Goal: Register for event/course

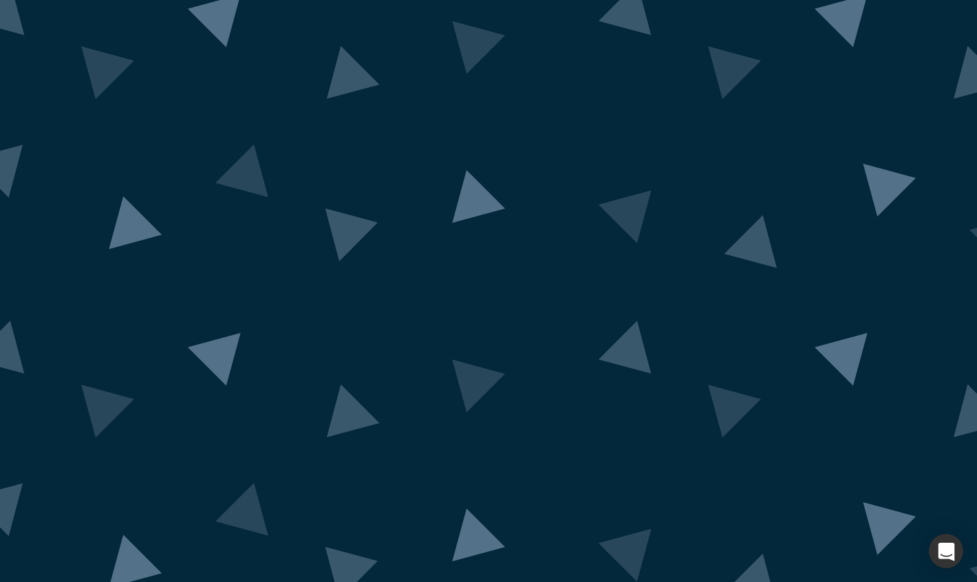
scroll to position [11, 0]
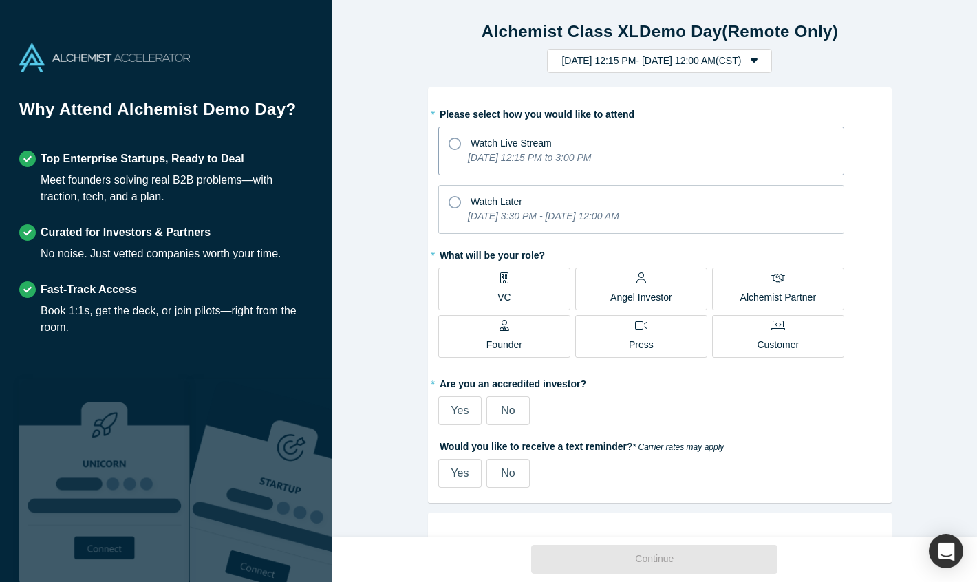
click at [449, 144] on icon at bounding box center [455, 144] width 12 height 12
click at [0, 0] on input "Watch Live Stream [DATE] 12:15 PM to 3:00 PM" at bounding box center [0, 0] width 0 height 0
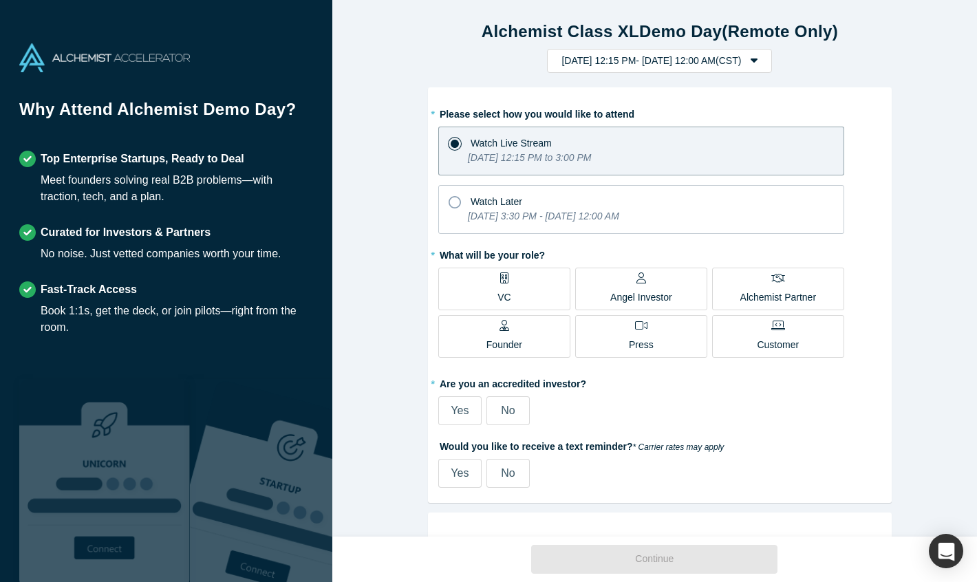
click at [513, 292] on label "VC" at bounding box center [504, 289] width 132 height 43
click at [0, 0] on input "VC" at bounding box center [0, 0] width 0 height 0
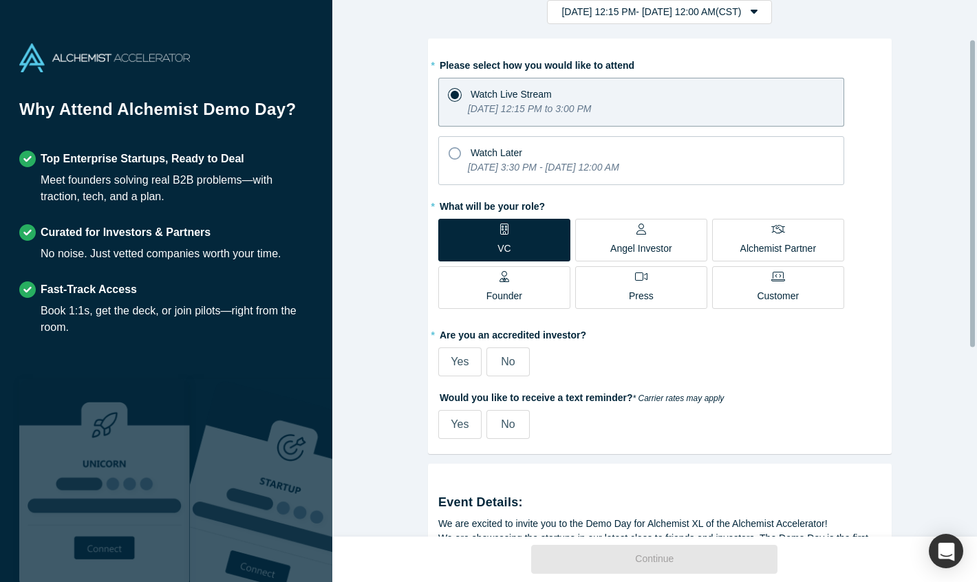
scroll to position [69, 0]
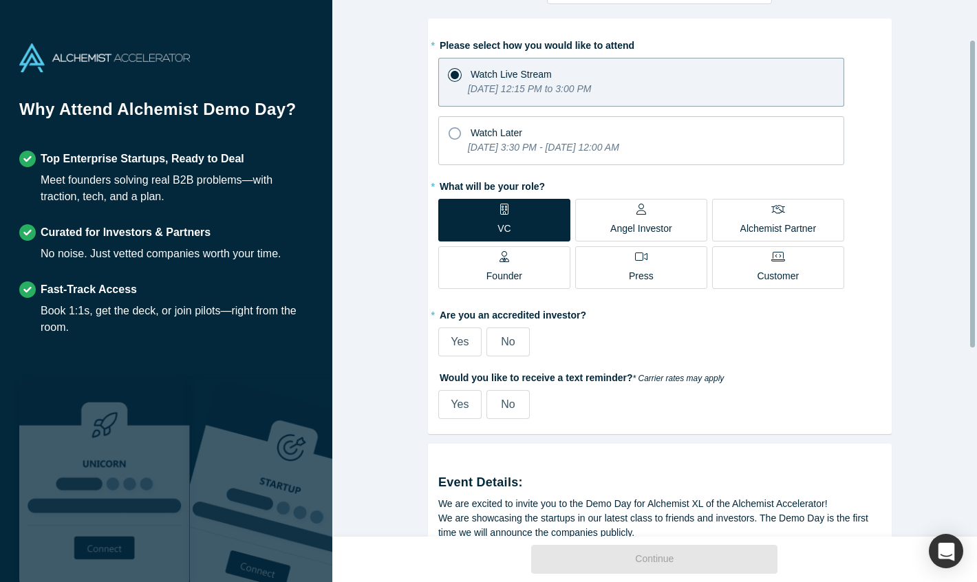
click at [451, 341] on span "Yes" at bounding box center [460, 342] width 18 height 12
click at [0, 0] on input "Yes" at bounding box center [0, 0] width 0 height 0
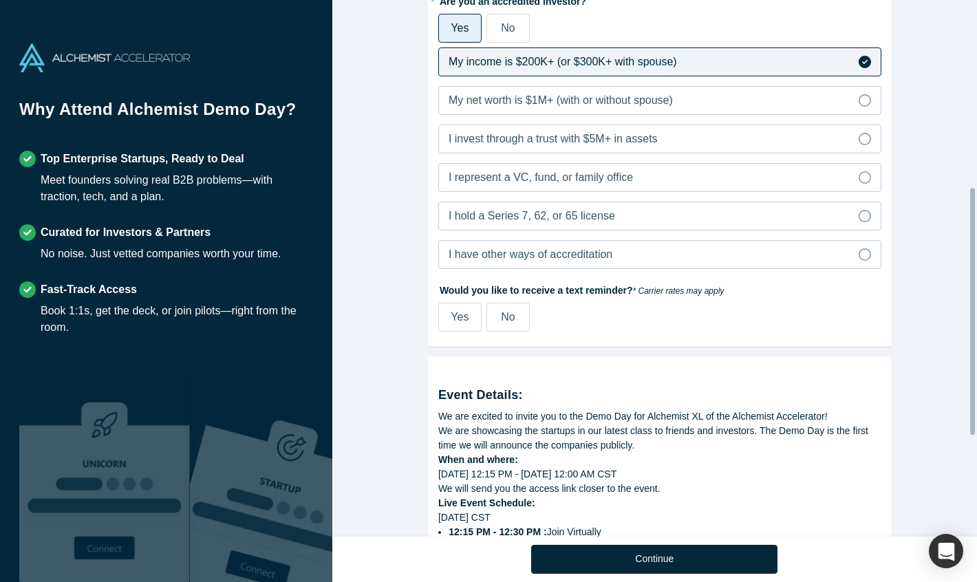
scroll to position [413, 0]
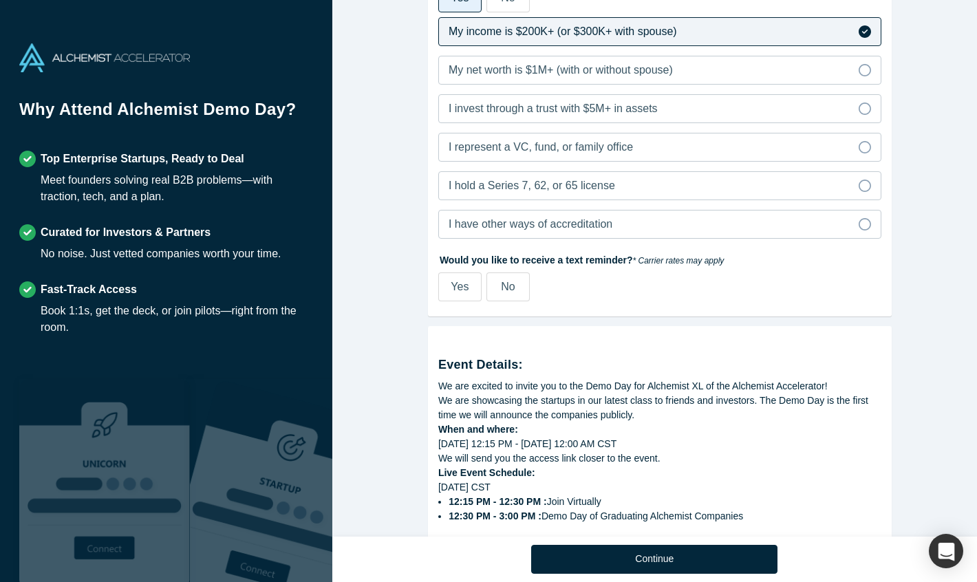
click at [451, 295] on label "Yes" at bounding box center [459, 286] width 43 height 29
click at [0, 0] on input "Yes" at bounding box center [0, 0] width 0 height 0
select select "US"
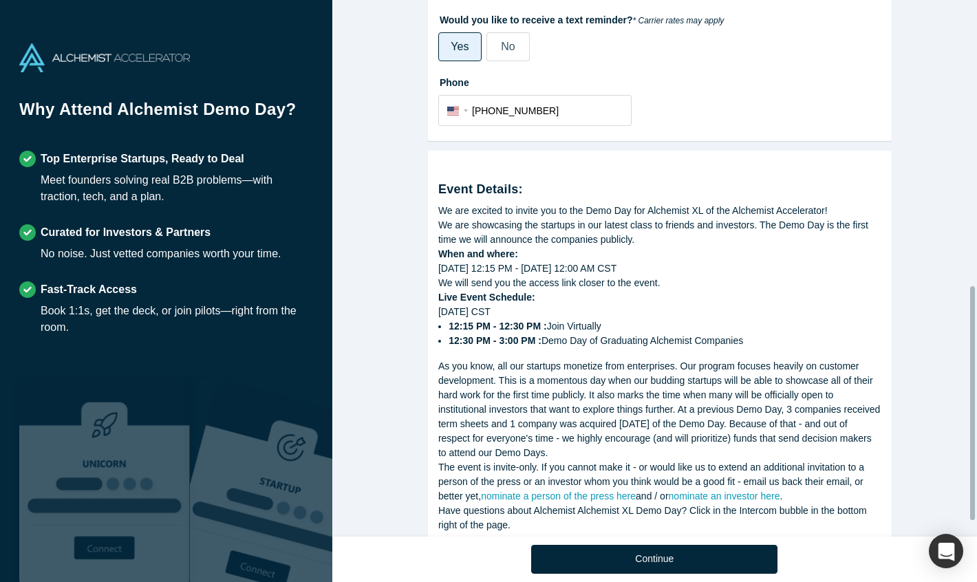
scroll to position [654, 0]
click at [811, 268] on div "[DATE] 12:15 PM - [DATE] 12:00 AM CST" at bounding box center [659, 268] width 443 height 14
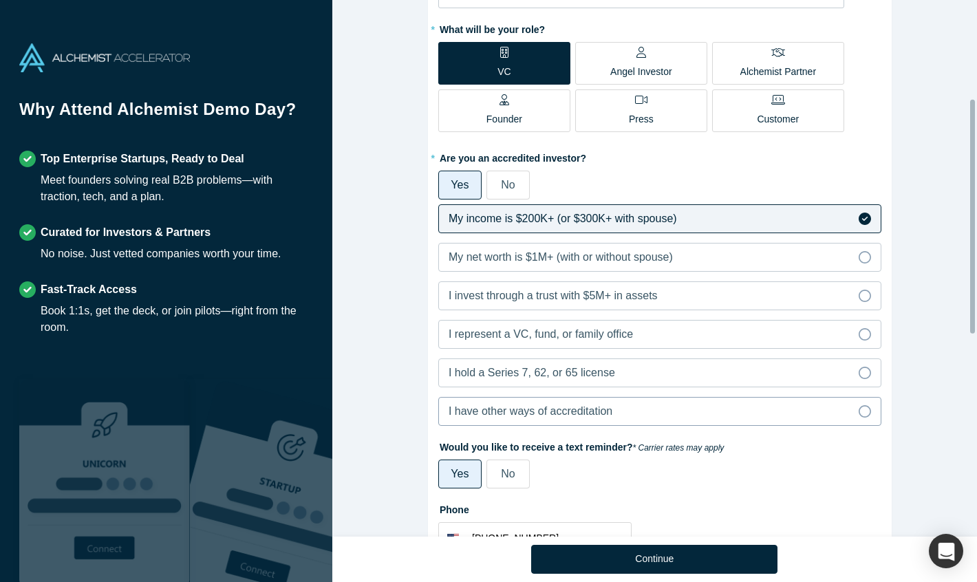
scroll to position [224, 0]
click at [863, 261] on icon at bounding box center [865, 259] width 12 height 12
click at [0, 0] on input "My net worth is $1M+ (with or without spouse)" at bounding box center [0, 0] width 0 height 0
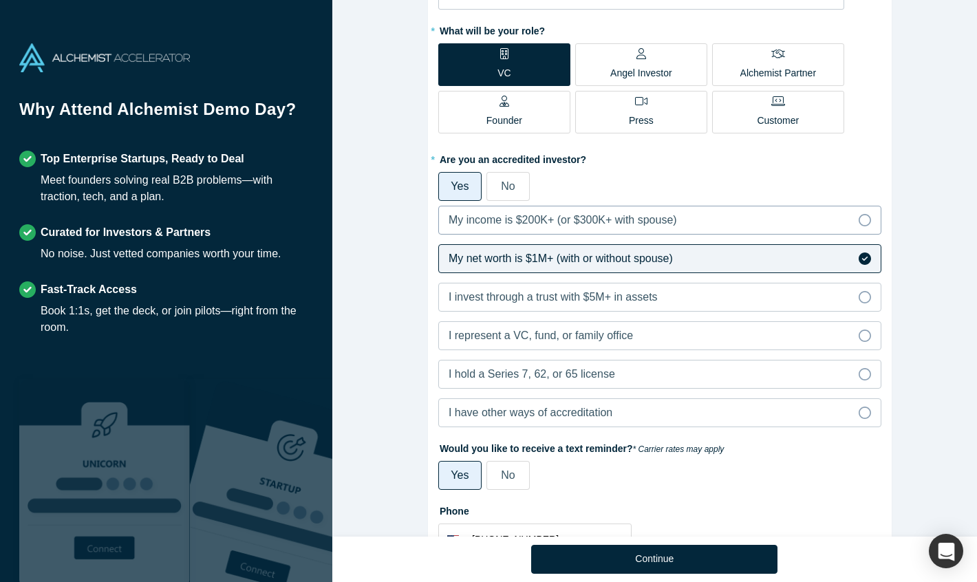
click at [859, 220] on icon at bounding box center [865, 220] width 12 height 12
click at [0, 0] on input "My income is $200K+ (or $300K+ with spouse)" at bounding box center [0, 0] width 0 height 0
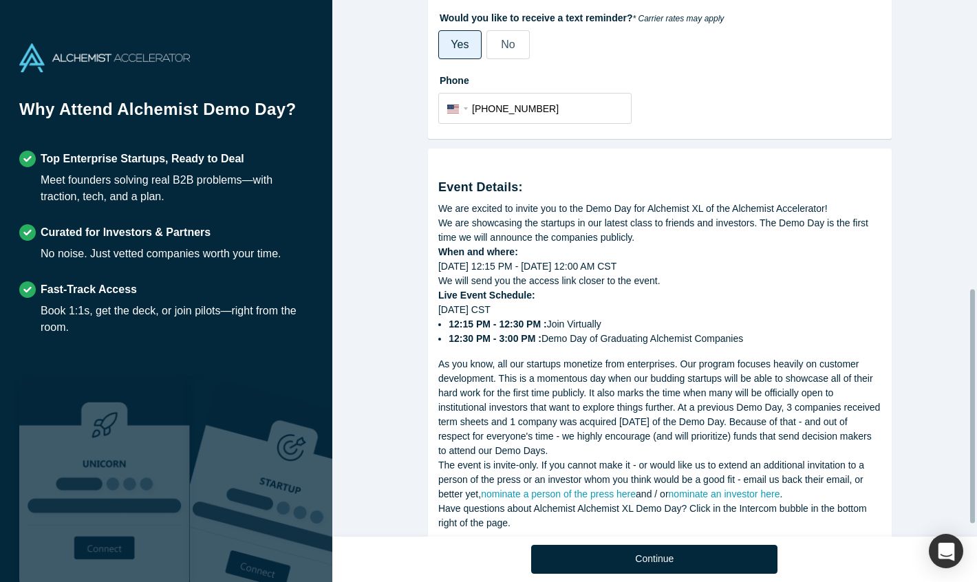
scroll to position [689, 0]
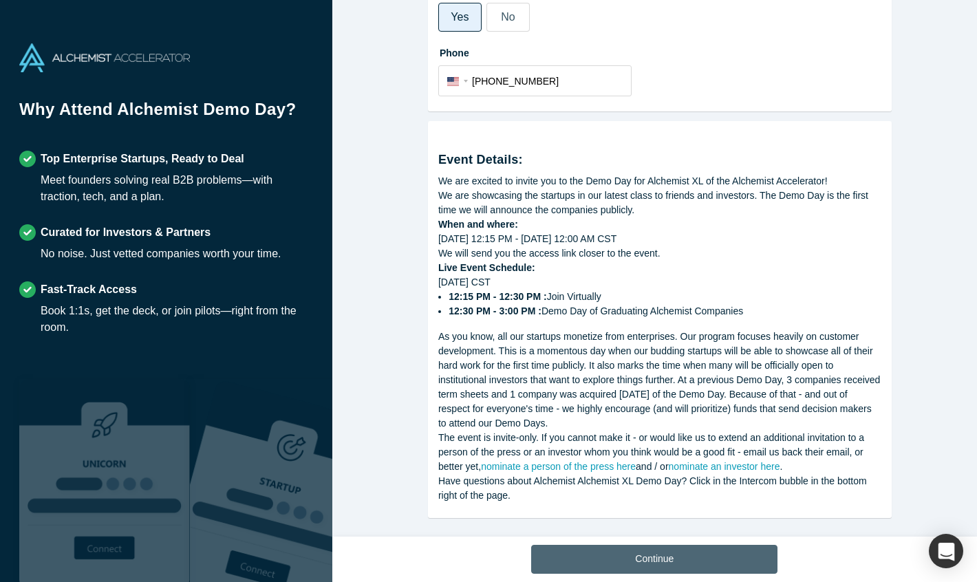
click at [676, 573] on button "Continue" at bounding box center [654, 559] width 246 height 29
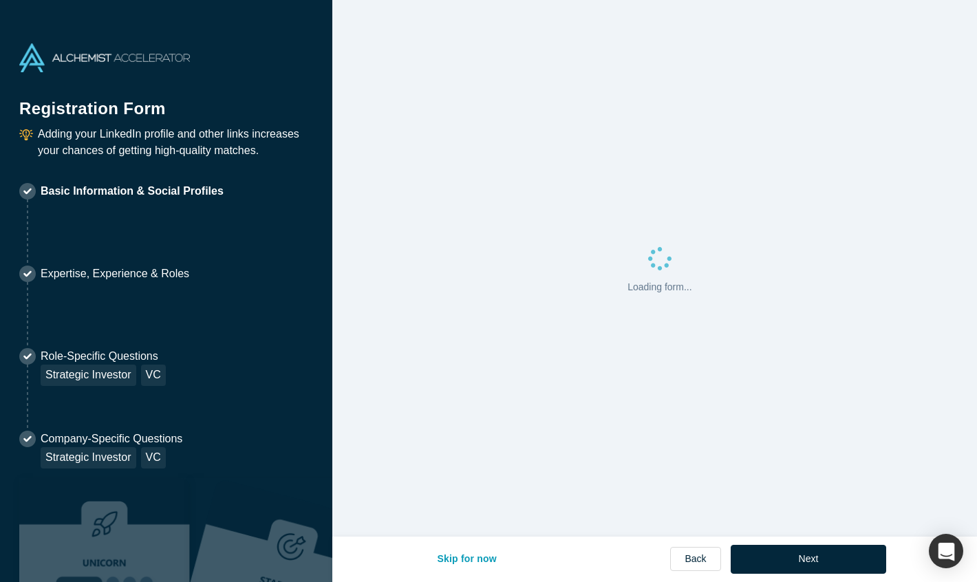
select select "US"
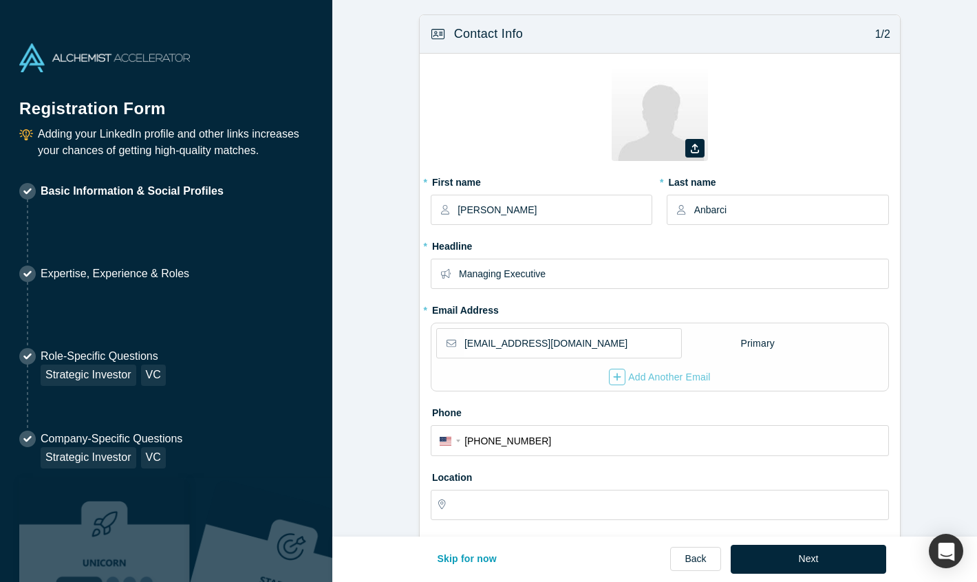
type input "[GEOGRAPHIC_DATA], [GEOGRAPHIC_DATA], [GEOGRAPHIC_DATA]"
click at [691, 144] on icon at bounding box center [695, 149] width 8 height 10
click at [0, 0] on input "file" at bounding box center [0, 0] width 0 height 0
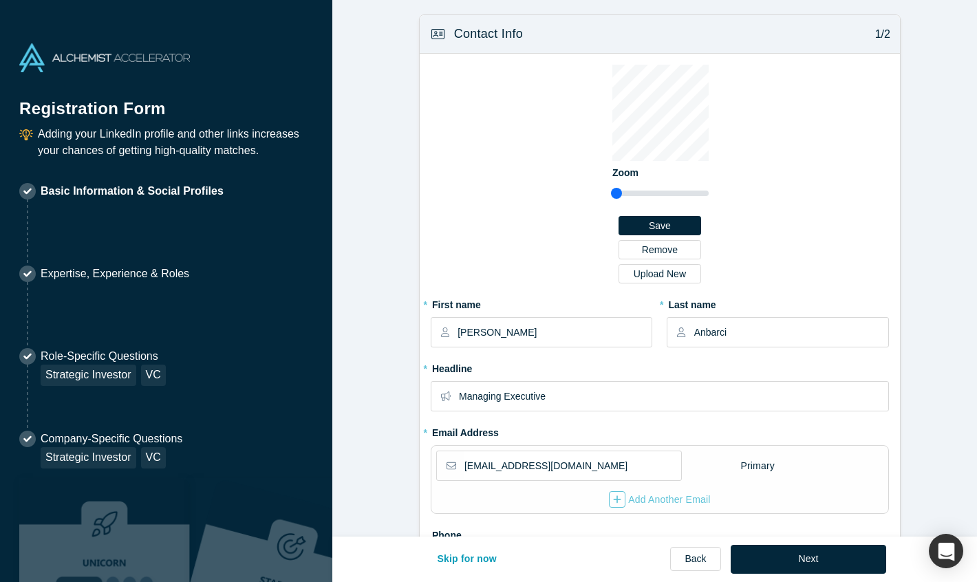
drag, startPoint x: 617, startPoint y: 193, endPoint x: 609, endPoint y: 199, distance: 9.4
type input "0.75"
click at [611, 199] on input "range" at bounding box center [660, 193] width 98 height 17
click at [752, 177] on div "Zoom Save Remove Upload New" at bounding box center [660, 179] width 458 height 228
click at [666, 222] on button "Save" at bounding box center [660, 225] width 83 height 19
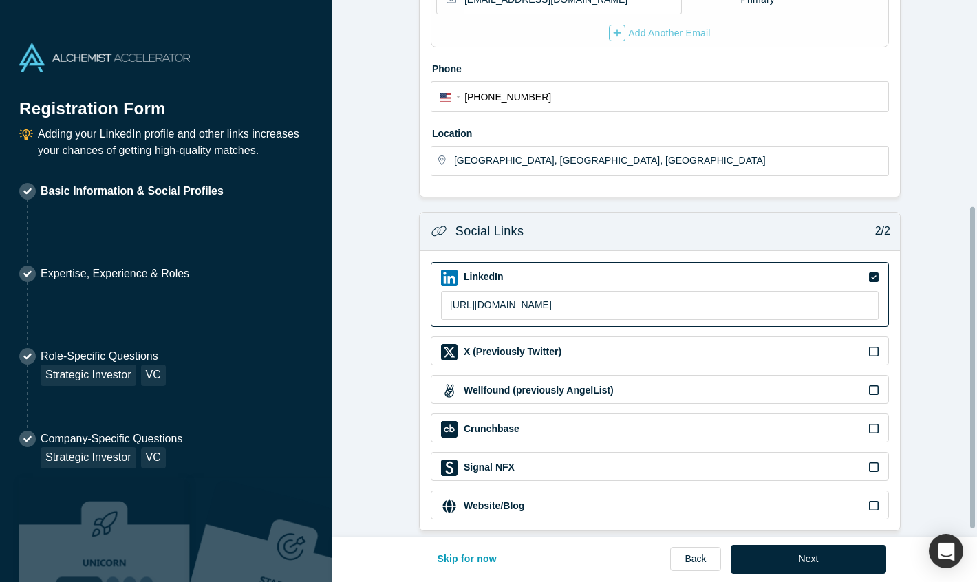
scroll to position [355, 0]
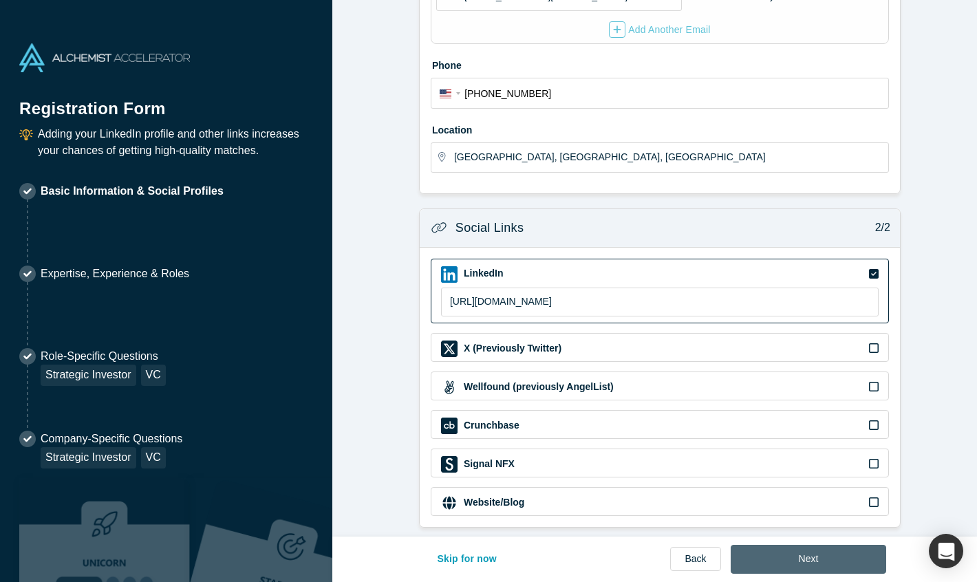
click at [806, 565] on button "Next" at bounding box center [809, 559] width 156 height 29
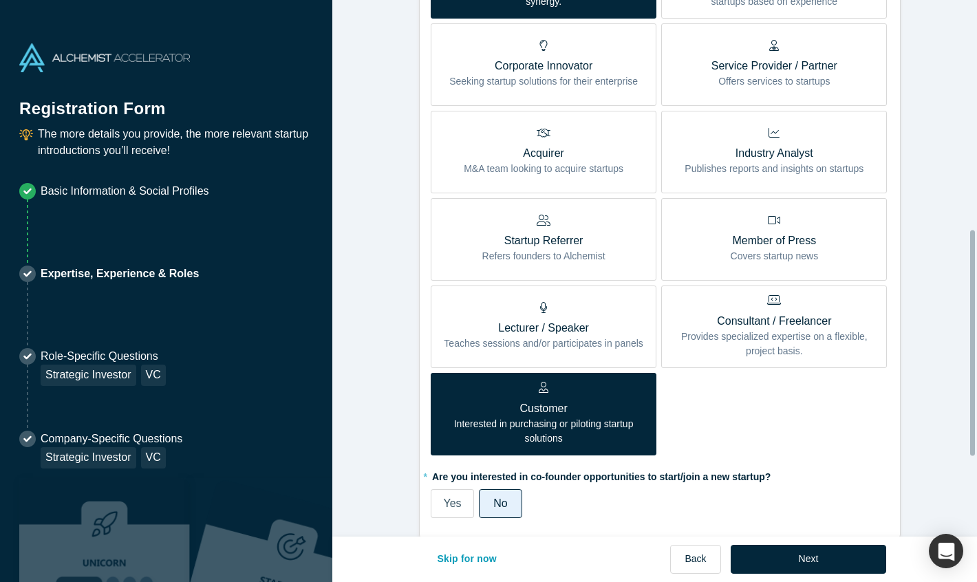
scroll to position [550, 0]
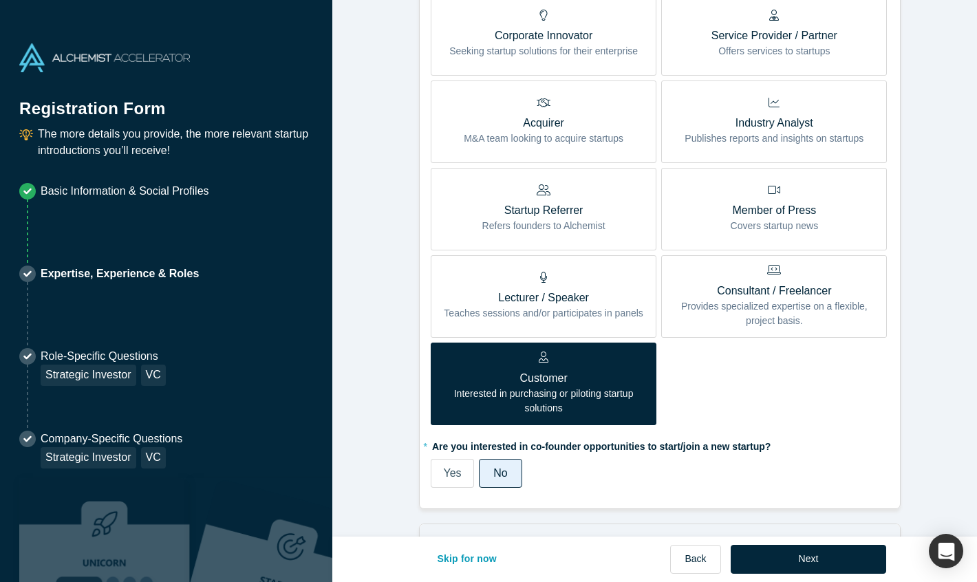
click at [581, 308] on p "Teaches sessions and/or participates in panels" at bounding box center [544, 313] width 200 height 14
click at [0, 0] on input "Lecturer / Speaker Teaches sessions and/or participates in panels" at bounding box center [0, 0] width 0 height 0
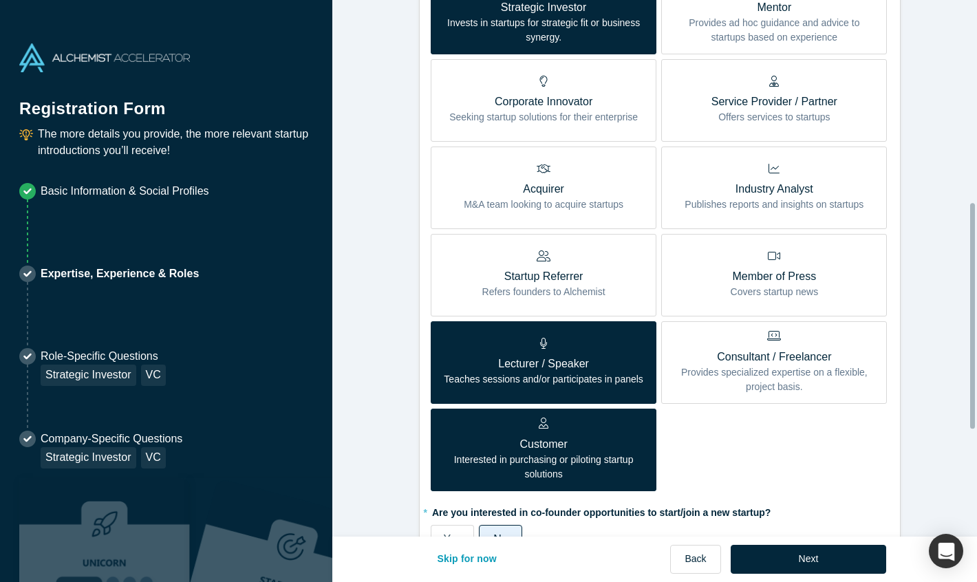
scroll to position [482, 0]
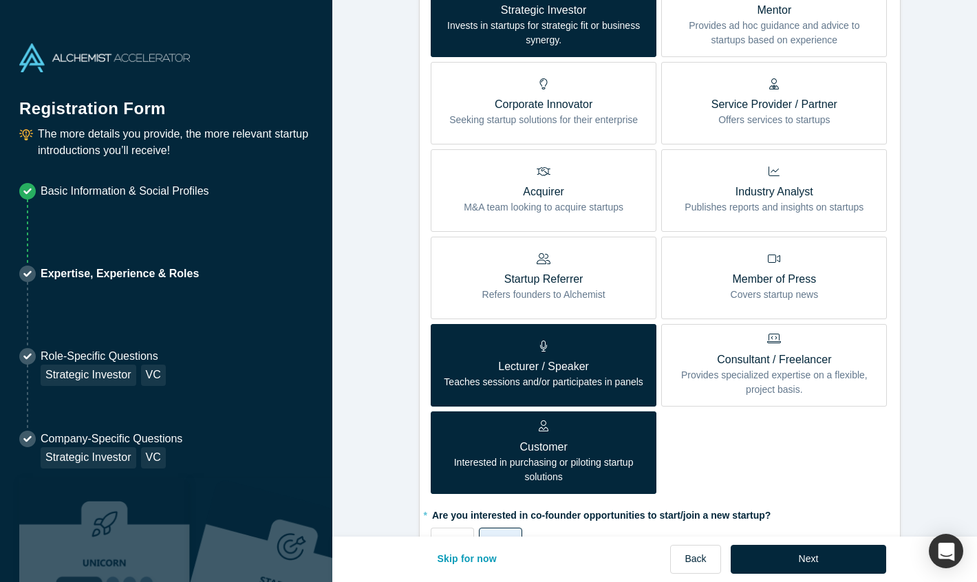
click at [550, 129] on label "Corporate Innovator Seeking startup solutions for their enterprise" at bounding box center [544, 103] width 226 height 83
click at [0, 0] on input "Corporate Innovator Seeking startup solutions for their enterprise" at bounding box center [0, 0] width 0 height 0
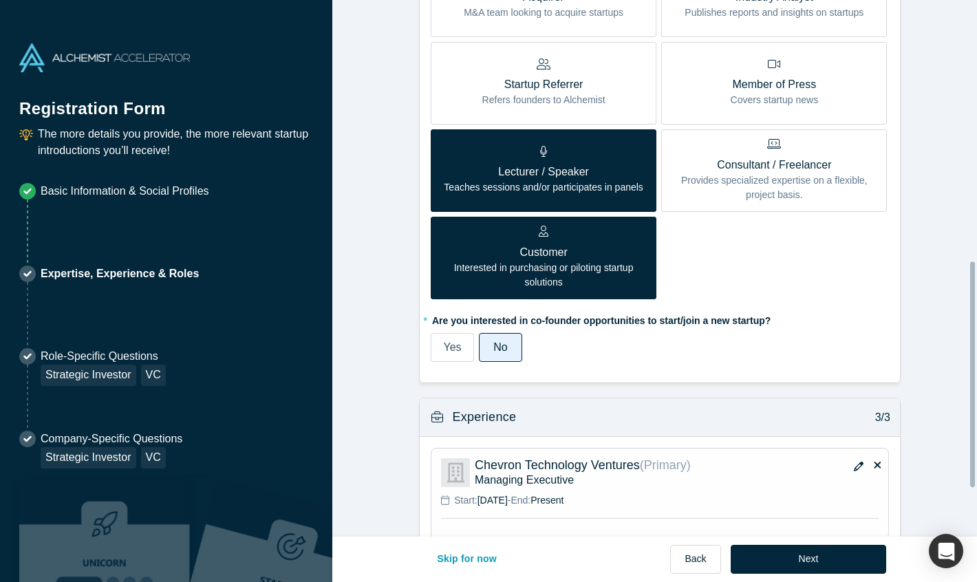
scroll to position [735, 0]
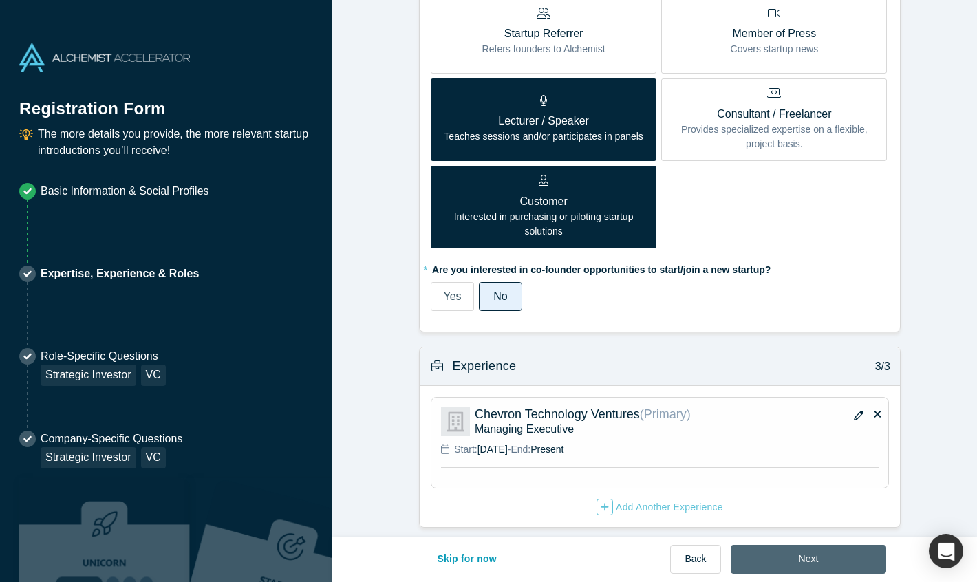
click at [804, 564] on button "Next" at bounding box center [809, 559] width 156 height 29
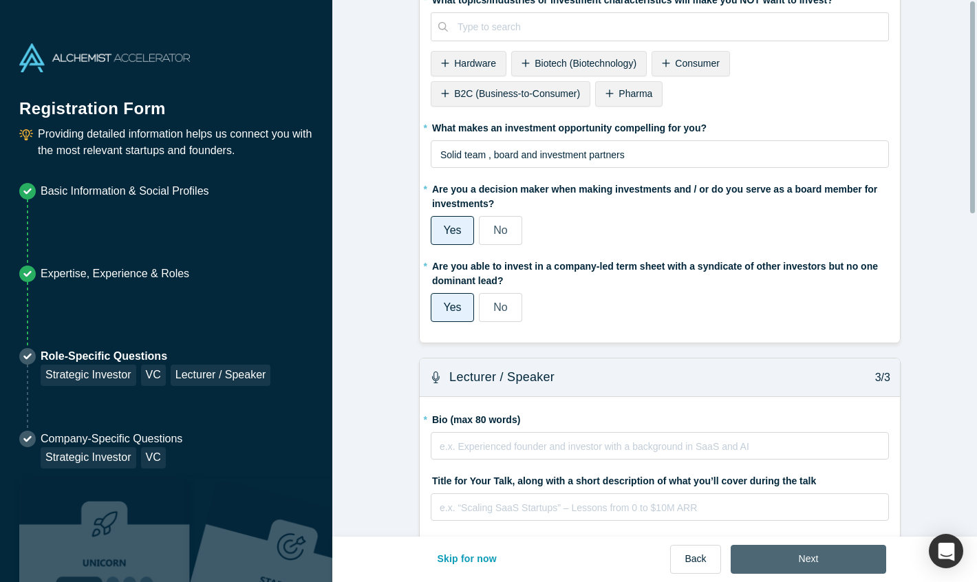
scroll to position [0, 0]
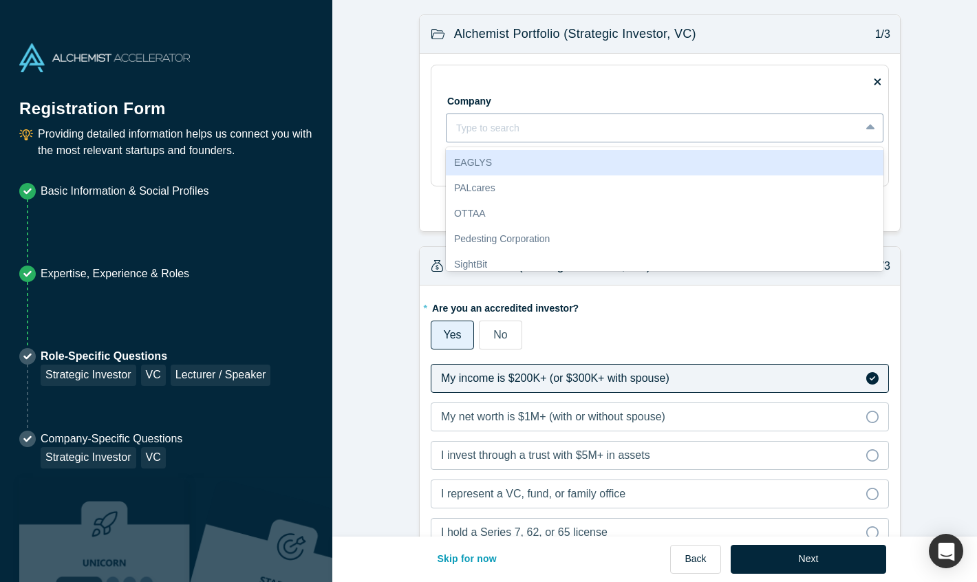
click at [866, 127] on icon at bounding box center [870, 128] width 9 height 6
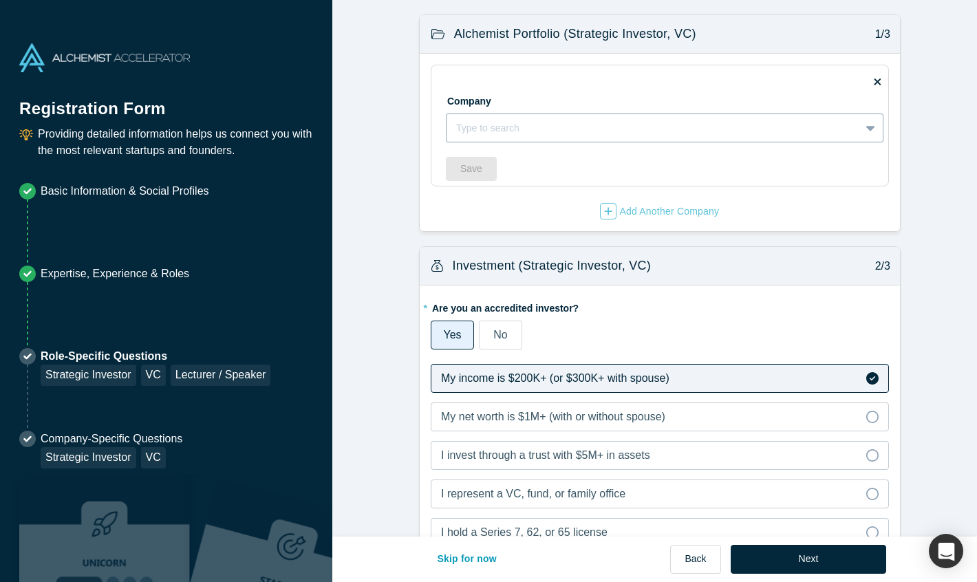
click at [616, 130] on div at bounding box center [653, 128] width 394 height 17
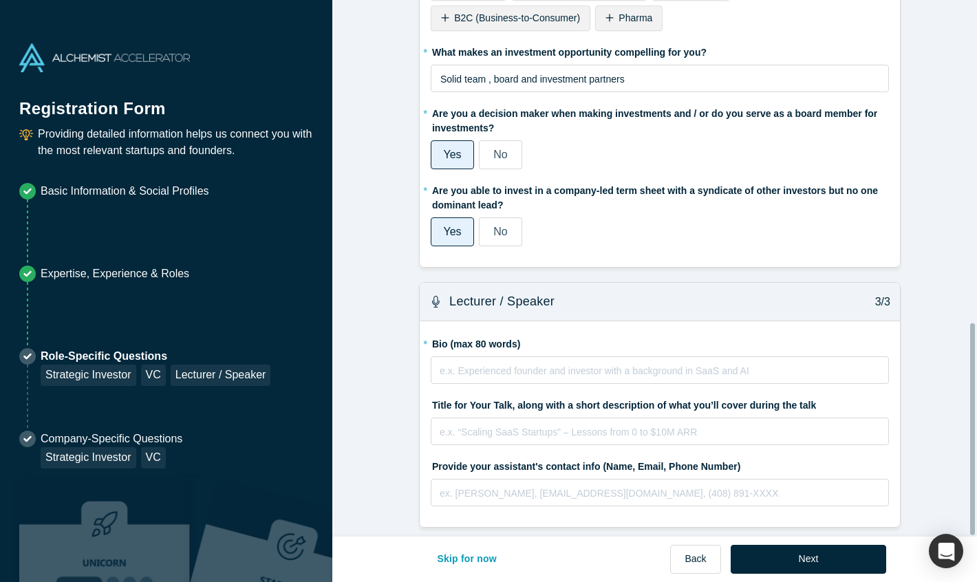
scroll to position [817, 0]
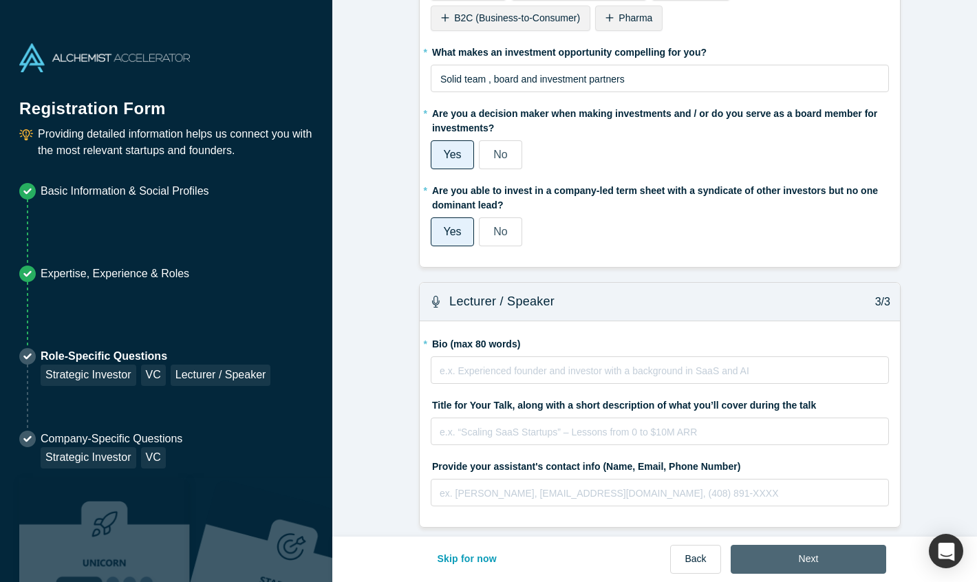
type input "Chevron Technology Ventures"
click at [808, 562] on button "Next" at bounding box center [809, 559] width 156 height 29
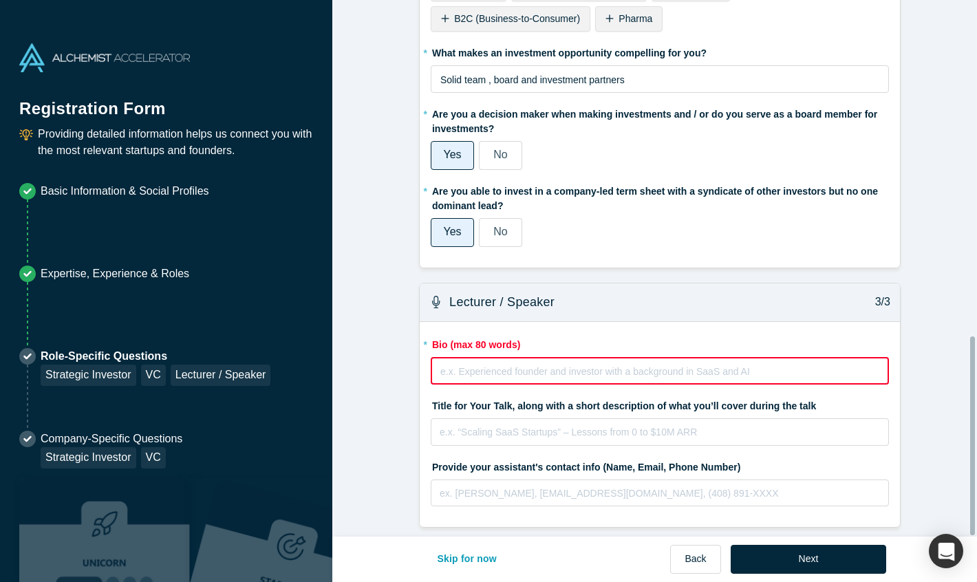
scroll to position [906, 0]
click at [639, 363] on div "rdw-editor" at bounding box center [660, 371] width 438 height 17
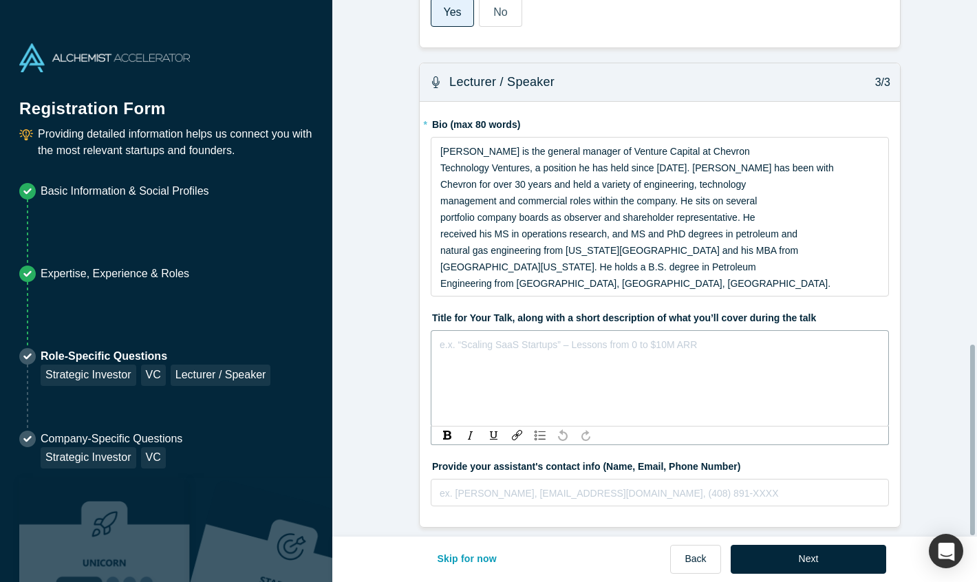
scroll to position [969, 0]
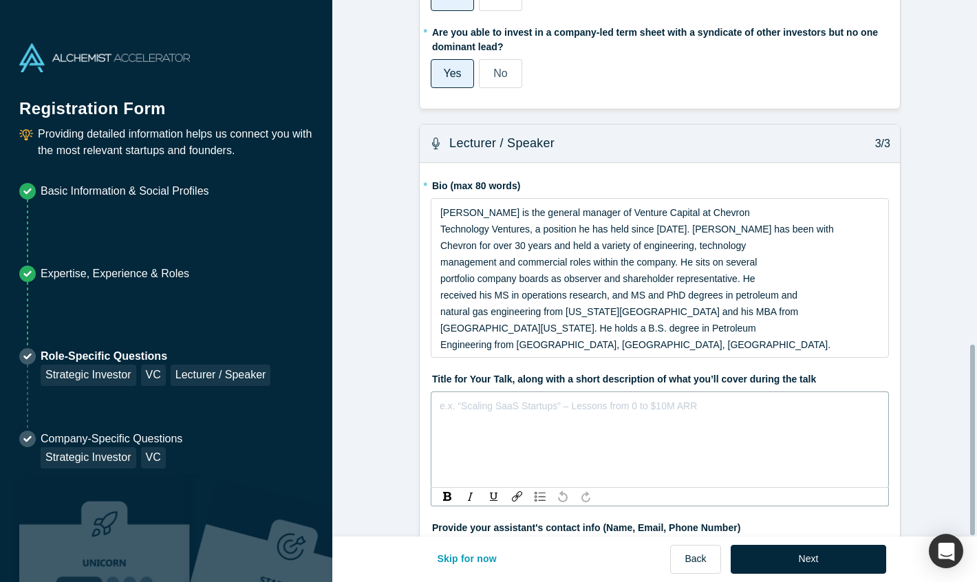
click at [817, 414] on div "rdw-editor" at bounding box center [660, 406] width 440 height 17
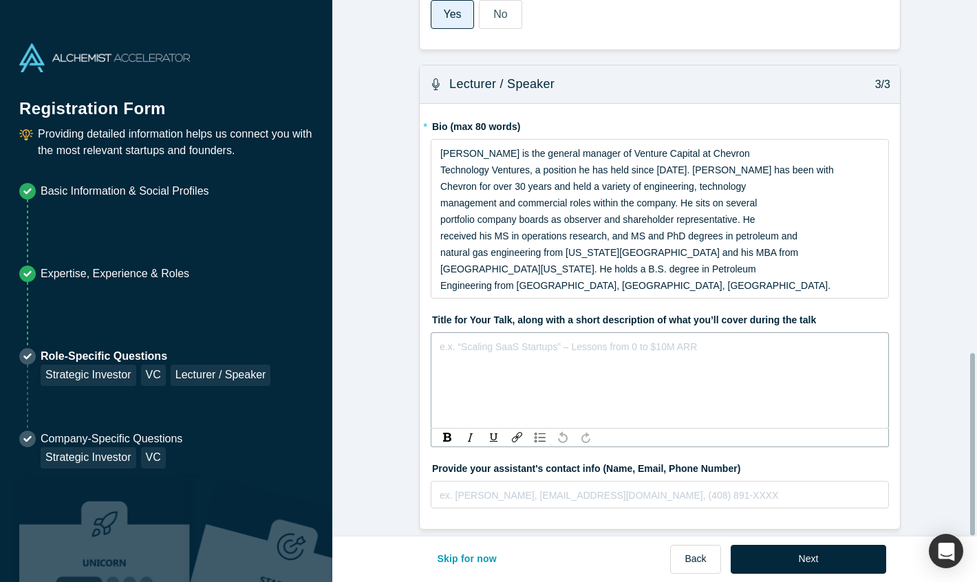
scroll to position [1036, 0]
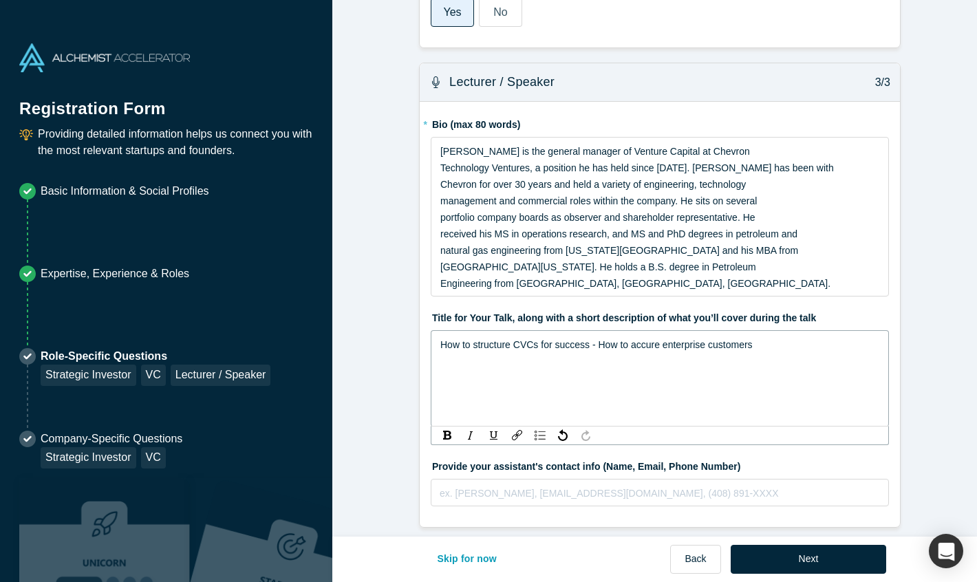
drag, startPoint x: 636, startPoint y: 336, endPoint x: 654, endPoint y: 331, distance: 17.9
click at [654, 339] on span "How to structure CVCs for success - How to accure enterprise customers" at bounding box center [596, 344] width 312 height 11
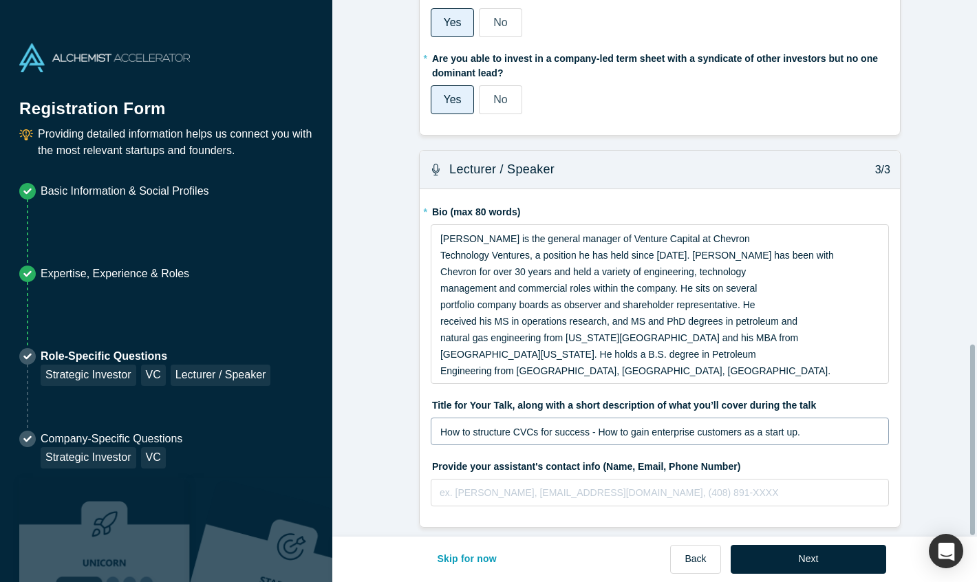
click at [434, 328] on fieldset "* Bio (max 80 words) [PERSON_NAME] is the general manager of Venture Capital at…" at bounding box center [660, 357] width 458 height 315
click at [432, 423] on div "How to structure CVCs for success - How to gain enterprise customers as a start…" at bounding box center [660, 432] width 458 height 28
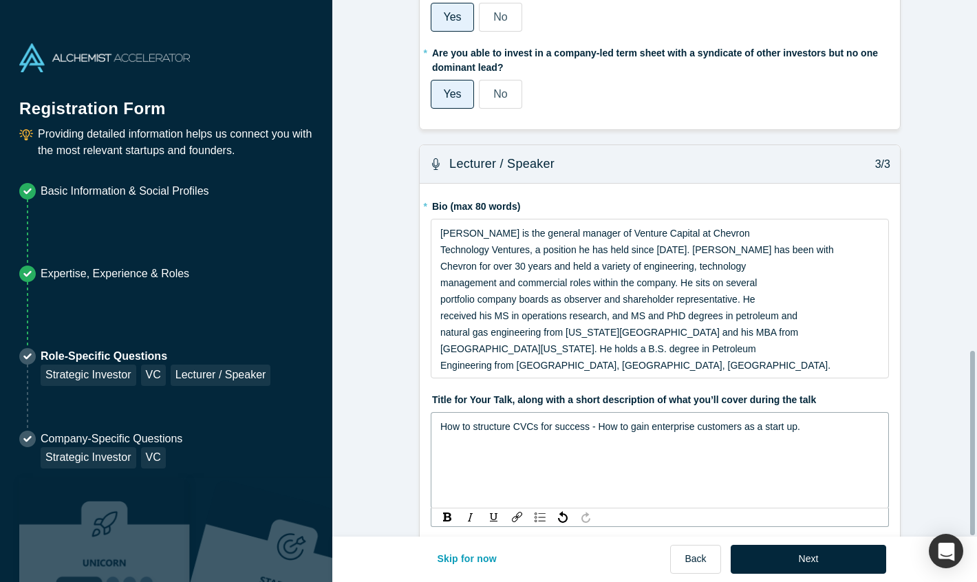
scroll to position [1018, 0]
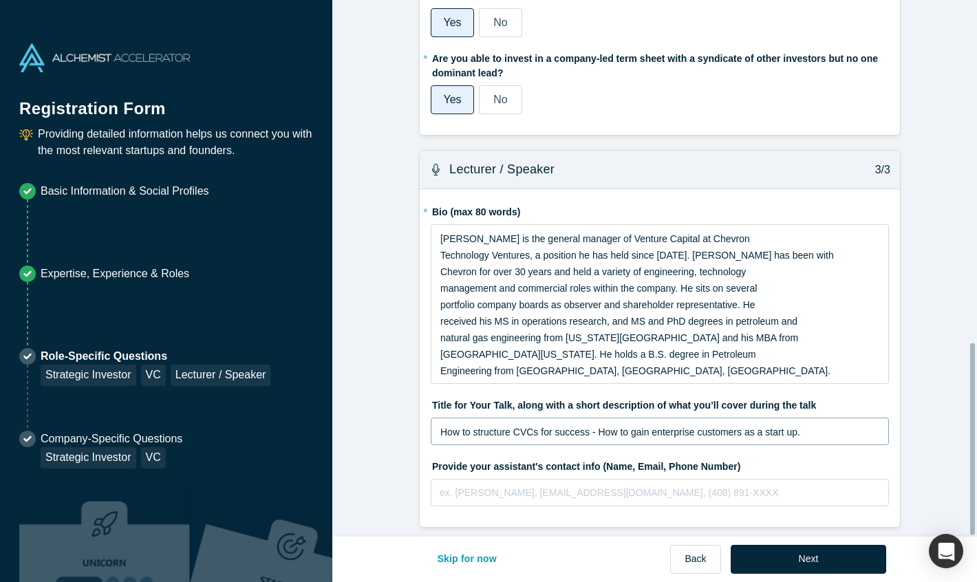
click at [434, 355] on fieldset "* Bio (max 80 words) [PERSON_NAME] is the general manager of Venture Capital at…" at bounding box center [660, 357] width 458 height 315
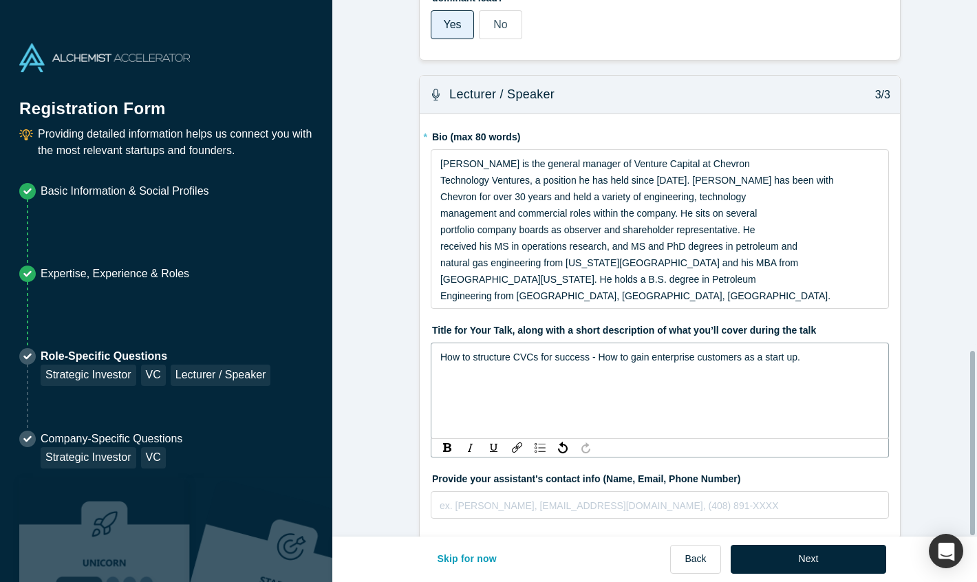
click at [436, 422] on div "How to structure CVCs for success - How to gain enterprise customers as a start…" at bounding box center [660, 391] width 458 height 96
click at [493, 370] on div "Various panels including - How to structure CVCs for success - How to gain ente…" at bounding box center [660, 365] width 440 height 33
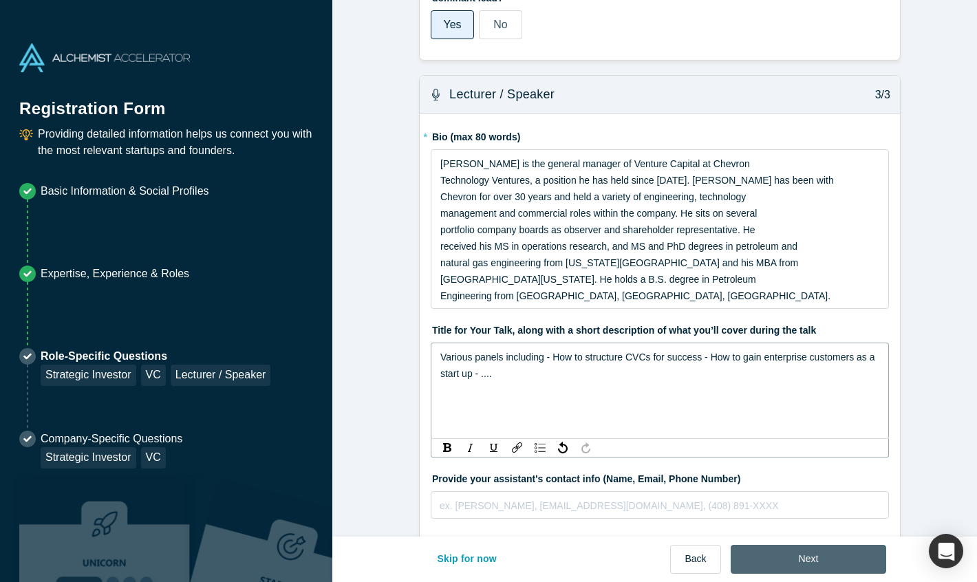
click at [822, 564] on button "Next" at bounding box center [809, 559] width 156 height 29
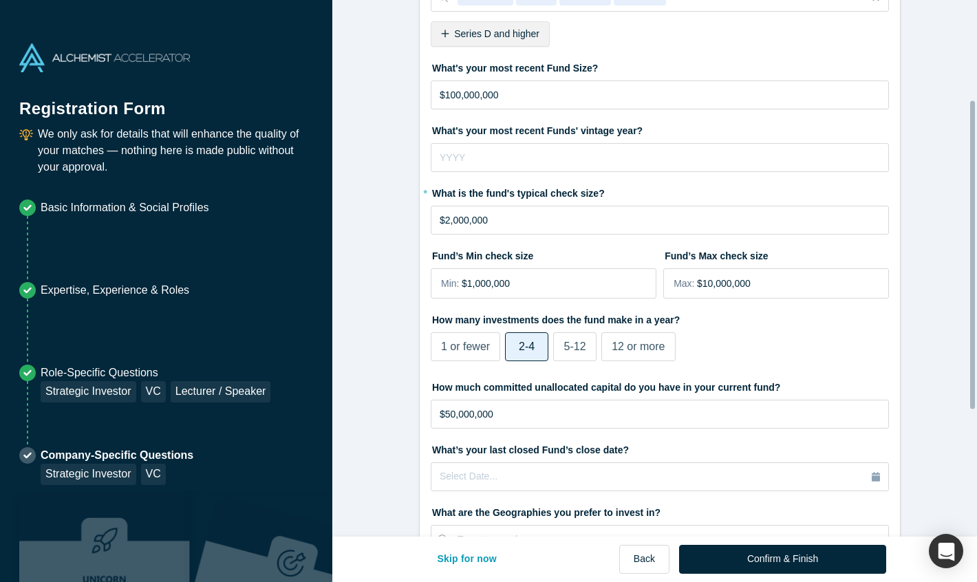
scroll to position [223, 0]
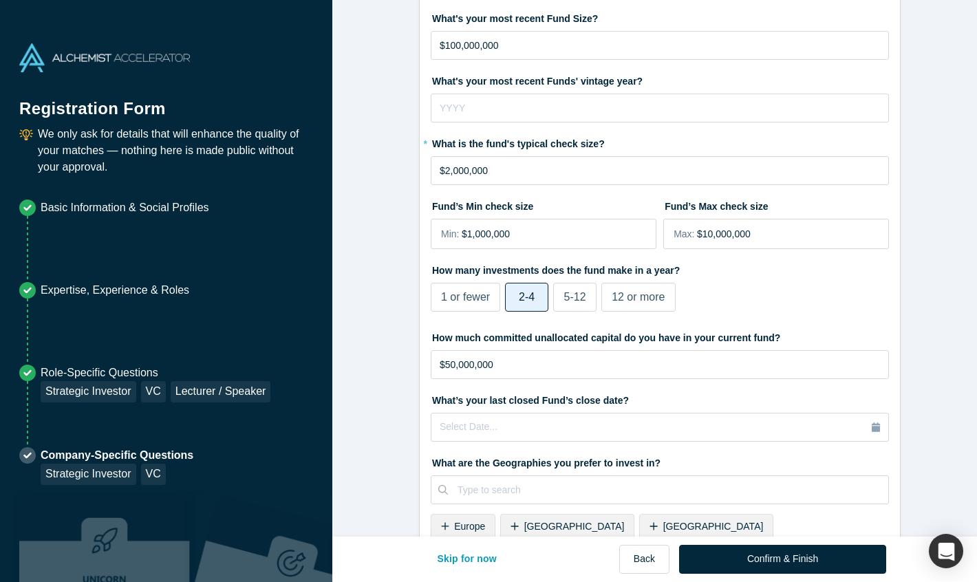
click at [579, 296] on span "5-12" at bounding box center [575, 297] width 22 height 12
click at [0, 0] on input "5-12" at bounding box center [0, 0] width 0 height 0
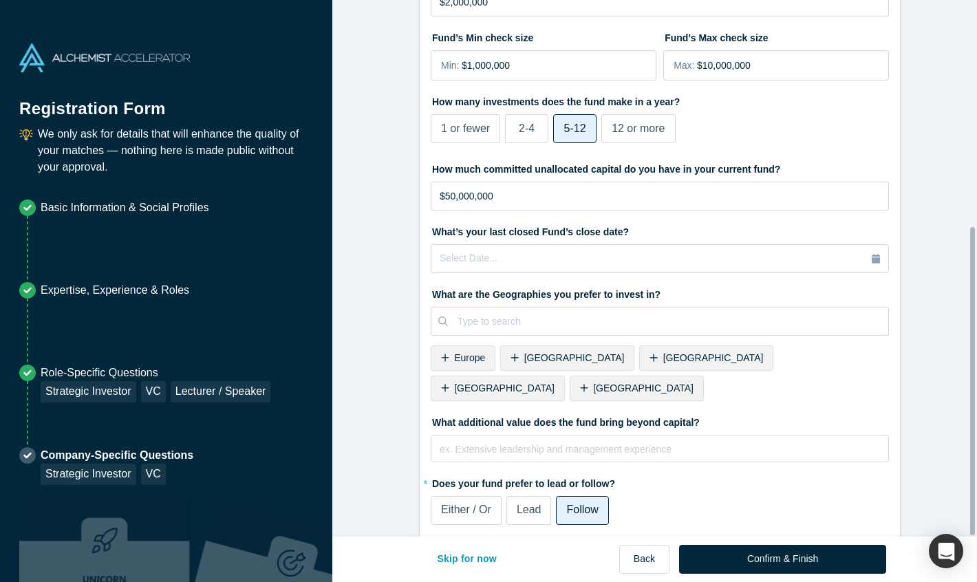
scroll to position [394, 0]
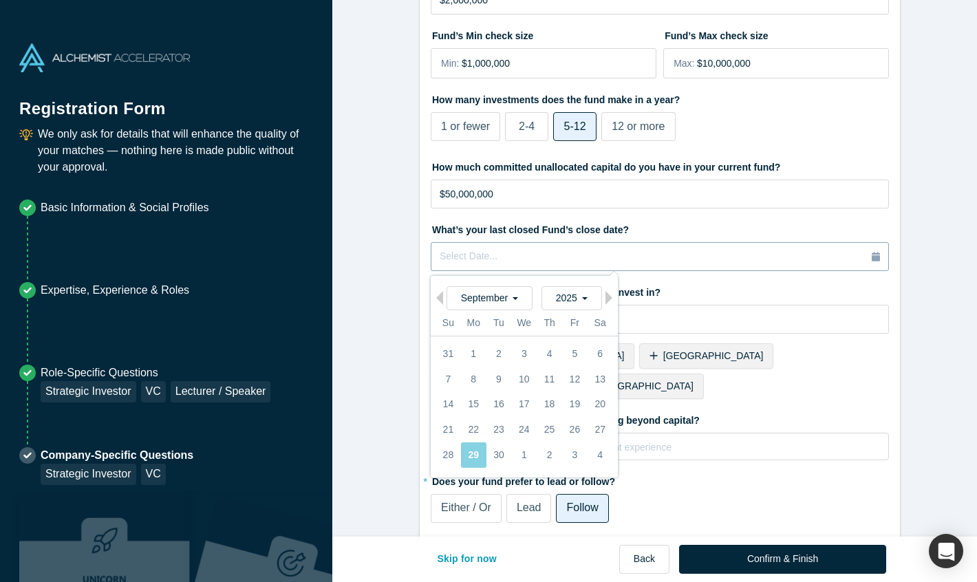
click at [643, 257] on div "Select Date..." at bounding box center [660, 256] width 440 height 15
click at [578, 301] on span "2025" at bounding box center [572, 297] width 32 height 11
click at [579, 300] on div "2030 2029 2028 2027 2026 ✓ 2025 2024 2023 2022 2021 2020 2019 2018 2017 2016 20…" at bounding box center [572, 298] width 61 height 24
click at [513, 301] on div "September" at bounding box center [490, 298] width 86 height 24
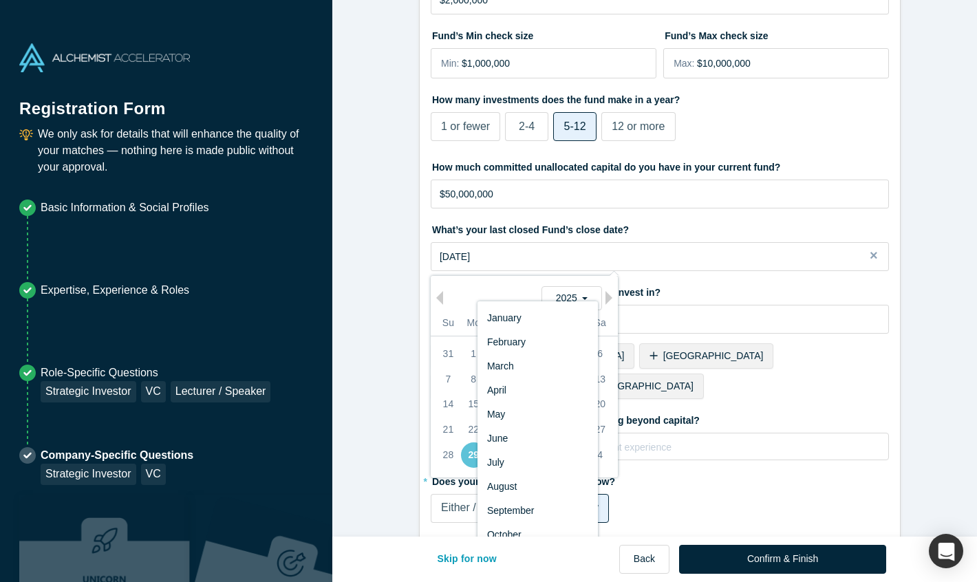
click at [517, 325] on div "January" at bounding box center [538, 318] width 120 height 24
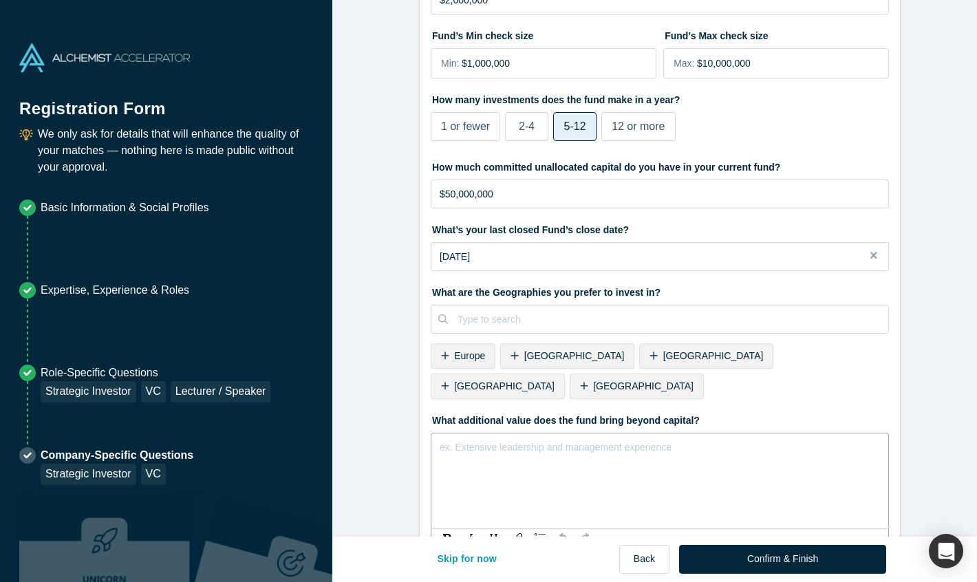
click at [750, 439] on div "rdw-editor" at bounding box center [660, 447] width 440 height 17
click at [639, 356] on div "[GEOGRAPHIC_DATA]" at bounding box center [706, 355] width 134 height 25
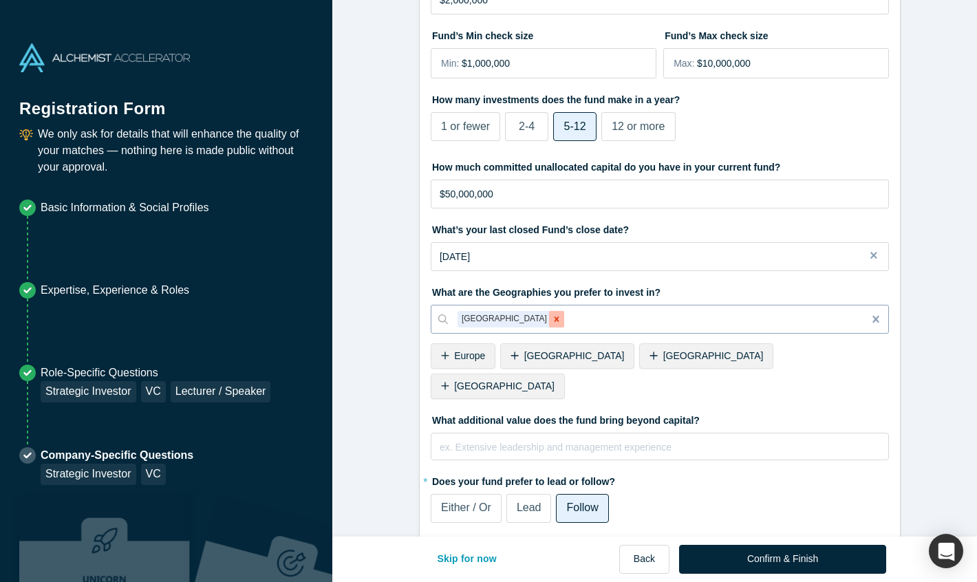
click at [552, 323] on icon "Remove Japan" at bounding box center [557, 319] width 10 height 10
click at [454, 355] on span "Europe" at bounding box center [469, 355] width 31 height 11
click at [473, 358] on span "[GEOGRAPHIC_DATA]" at bounding box center [504, 355] width 100 height 11
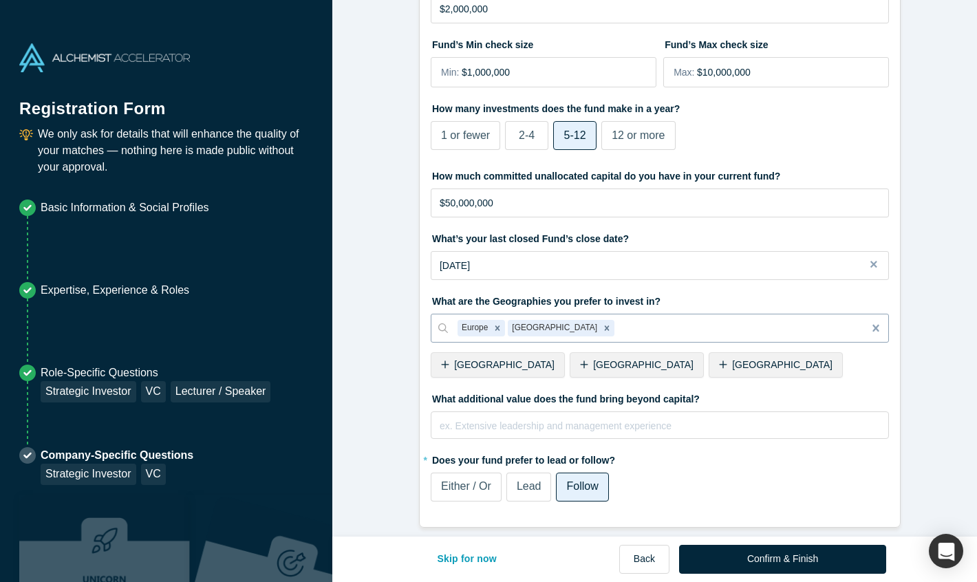
click at [593, 360] on span "[GEOGRAPHIC_DATA]" at bounding box center [643, 364] width 100 height 11
click at [570, 363] on div "[GEOGRAPHIC_DATA]" at bounding box center [637, 364] width 134 height 25
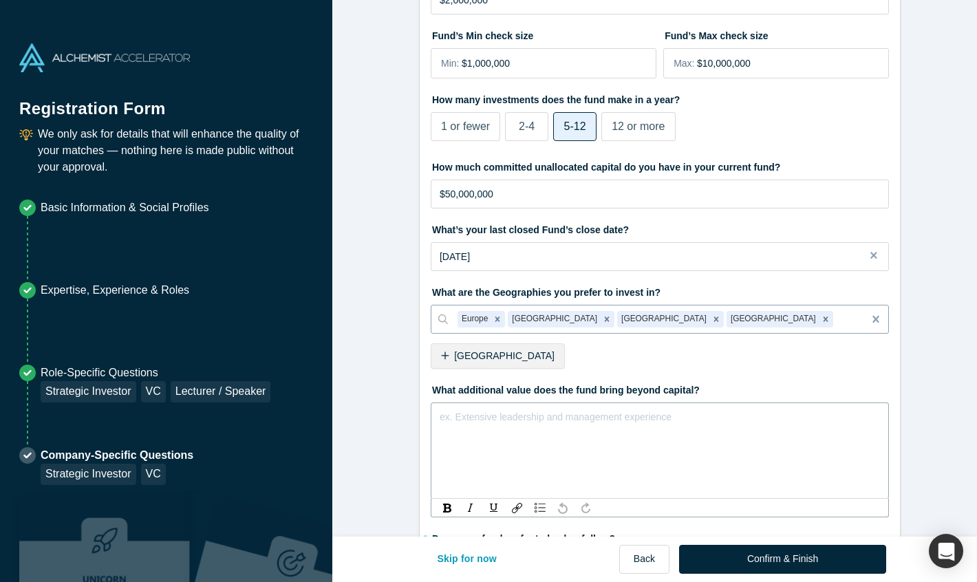
click at [512, 414] on div "rdw-editor" at bounding box center [660, 417] width 440 height 17
drag, startPoint x: 599, startPoint y: 416, endPoint x: 721, endPoint y: 403, distance: 123.2
click at [721, 403] on div "26 years experience as continuously overating CVC" at bounding box center [660, 451] width 458 height 96
click at [632, 416] on span "26 years experience as continuously overating CVC" at bounding box center [550, 416] width 221 height 11
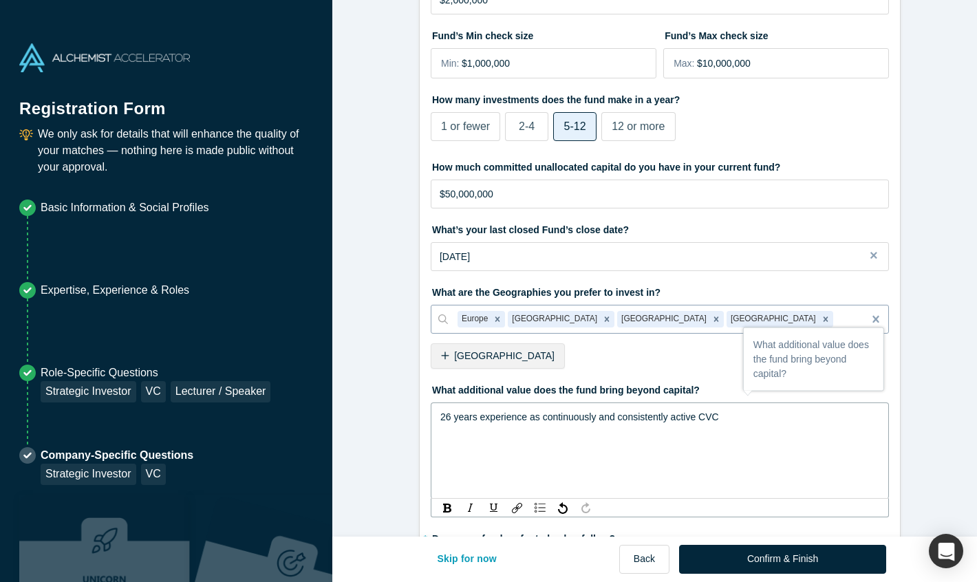
click at [727, 419] on div "26 years experience as continuously and consistently active CVC" at bounding box center [660, 417] width 440 height 17
click at [624, 433] on span "26 years experience as continuously and consistently active CVC with over 150 d…" at bounding box center [652, 425] width 424 height 28
click at [850, 414] on span "26 years experience as continuously and consistently active CVC with over 150 d…" at bounding box center [652, 425] width 424 height 28
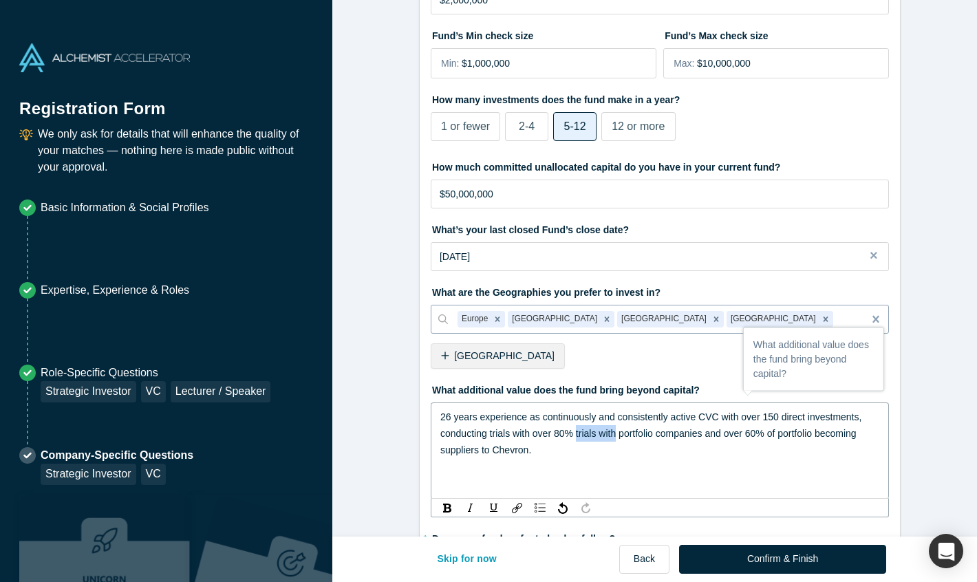
drag, startPoint x: 612, startPoint y: 433, endPoint x: 574, endPoint y: 440, distance: 39.1
click at [573, 436] on span "26 years experience as continuously and consistently active CVC with over 150 d…" at bounding box center [652, 433] width 424 height 44
click at [526, 455] on div "26 years experience as continuously and consistently active CVC with over 150 d…" at bounding box center [660, 434] width 440 height 50
click at [747, 449] on div "26 years experience as continuously and consistently active CVC with over 150 d…" at bounding box center [660, 434] width 440 height 50
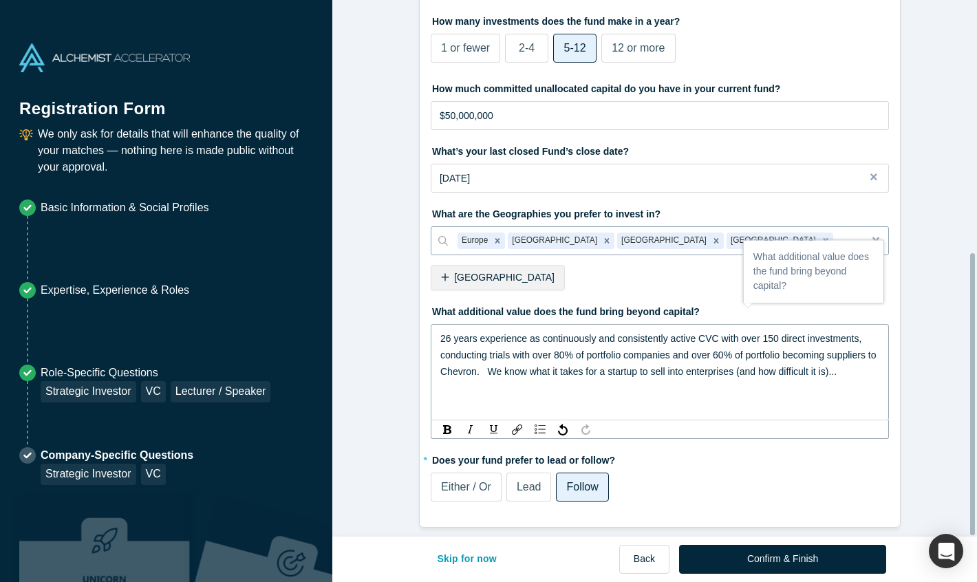
scroll to position [481, 0]
click at [583, 481] on span "Follow" at bounding box center [582, 487] width 32 height 12
click at [0, 0] on input "Follow" at bounding box center [0, 0] width 0 height 0
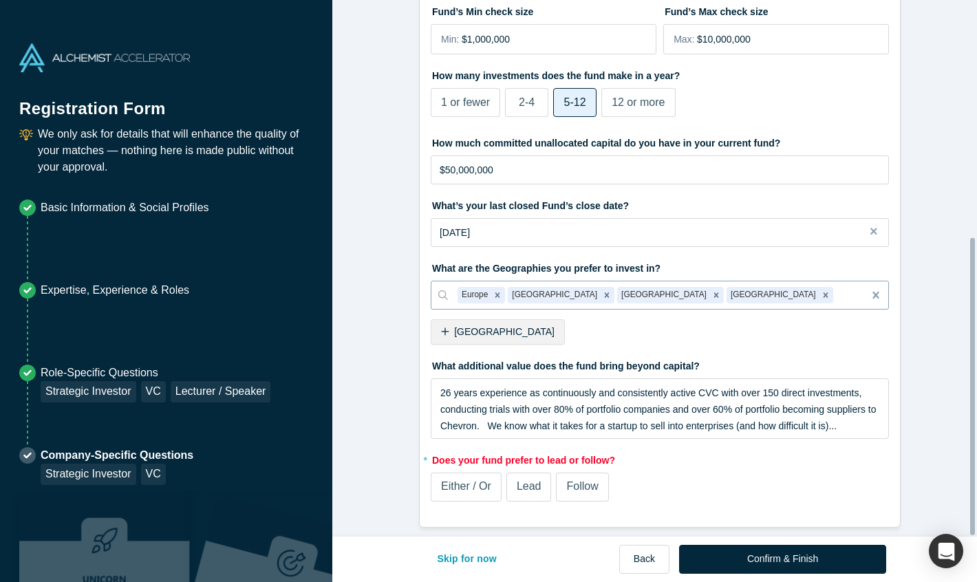
scroll to position [427, 0]
click at [573, 480] on span "Follow" at bounding box center [582, 486] width 32 height 12
click at [0, 0] on input "Follow" at bounding box center [0, 0] width 0 height 0
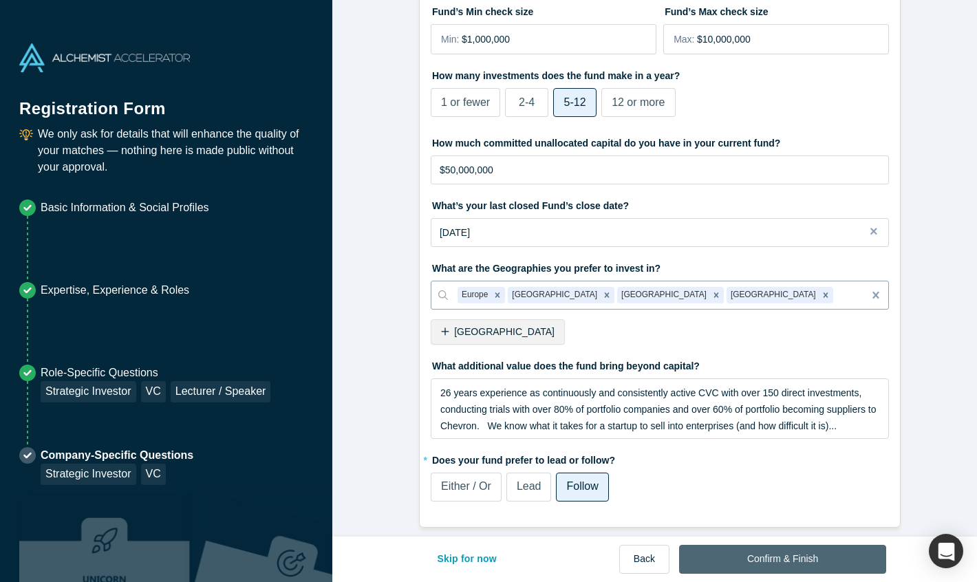
click at [787, 561] on button "Confirm & Finish" at bounding box center [782, 559] width 207 height 29
